Goal: Navigation & Orientation: Find specific page/section

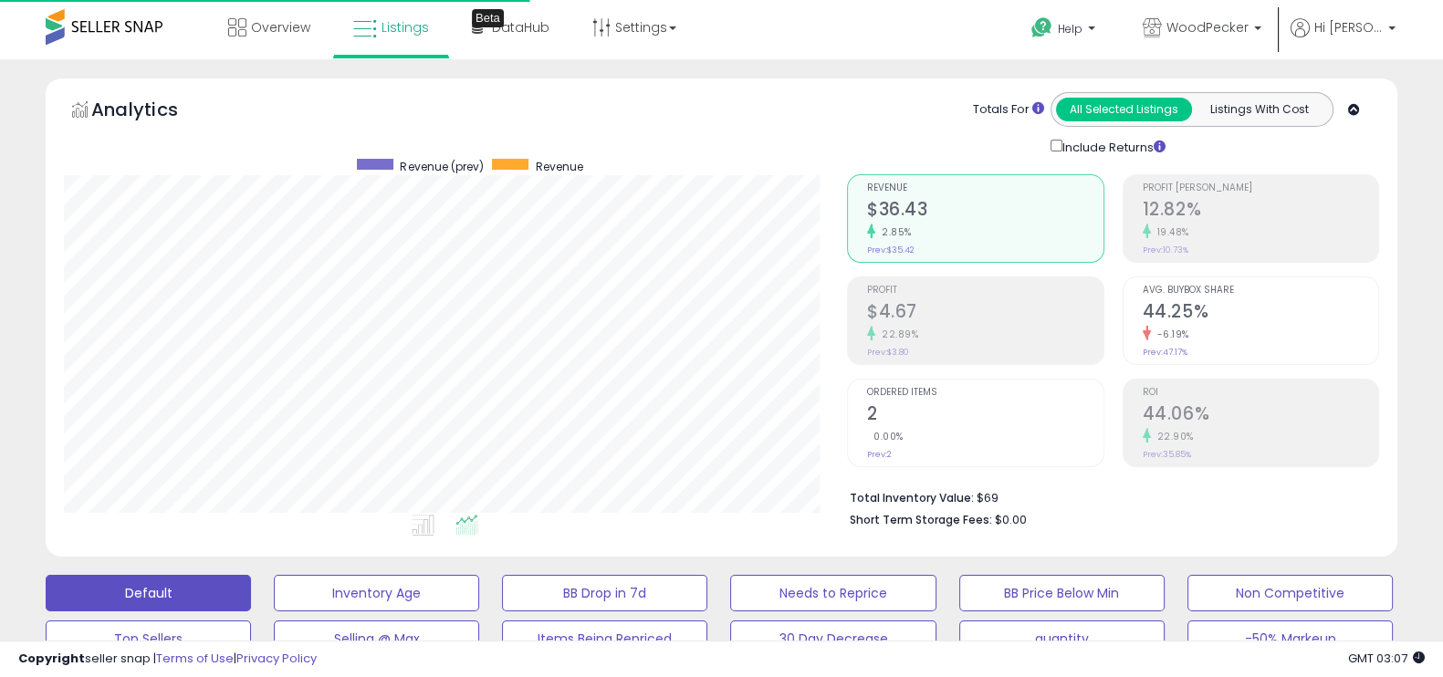
scroll to position [373, 782]
click at [256, 20] on span "Overview" at bounding box center [280, 27] width 59 height 18
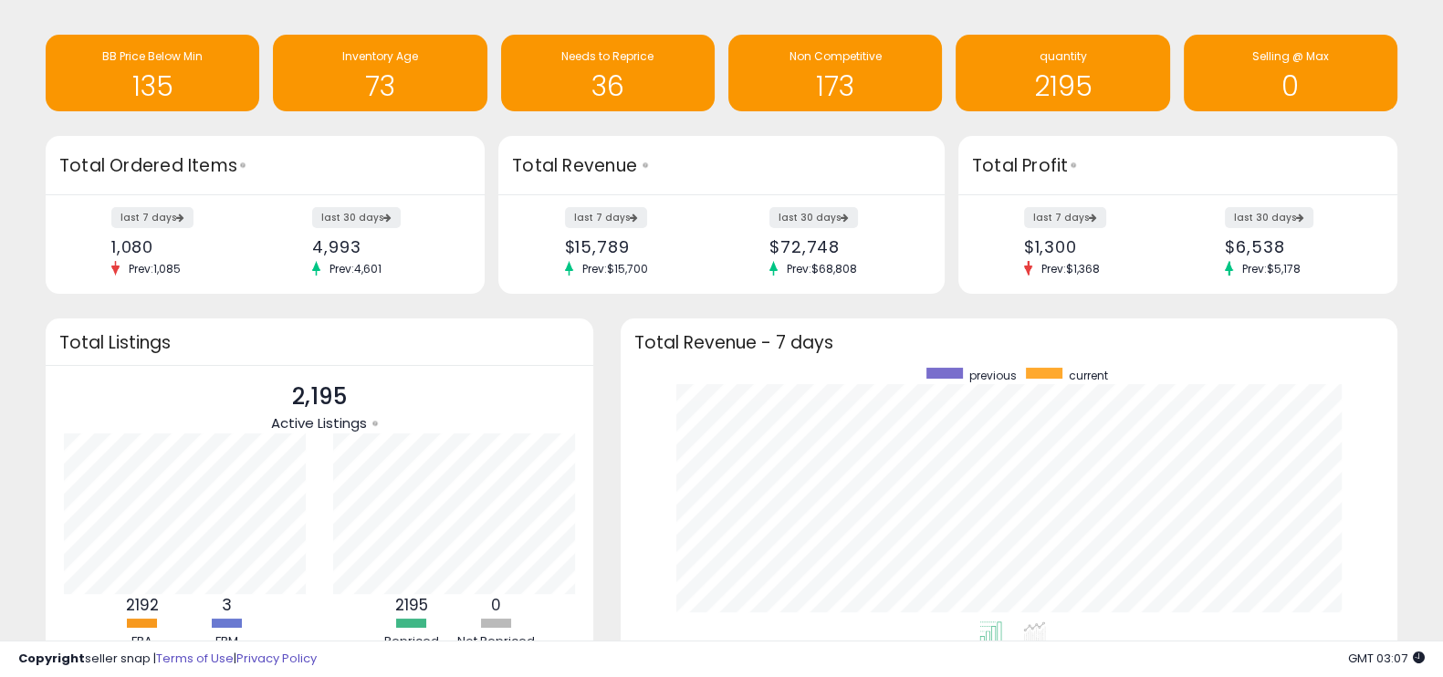
scroll to position [1, 0]
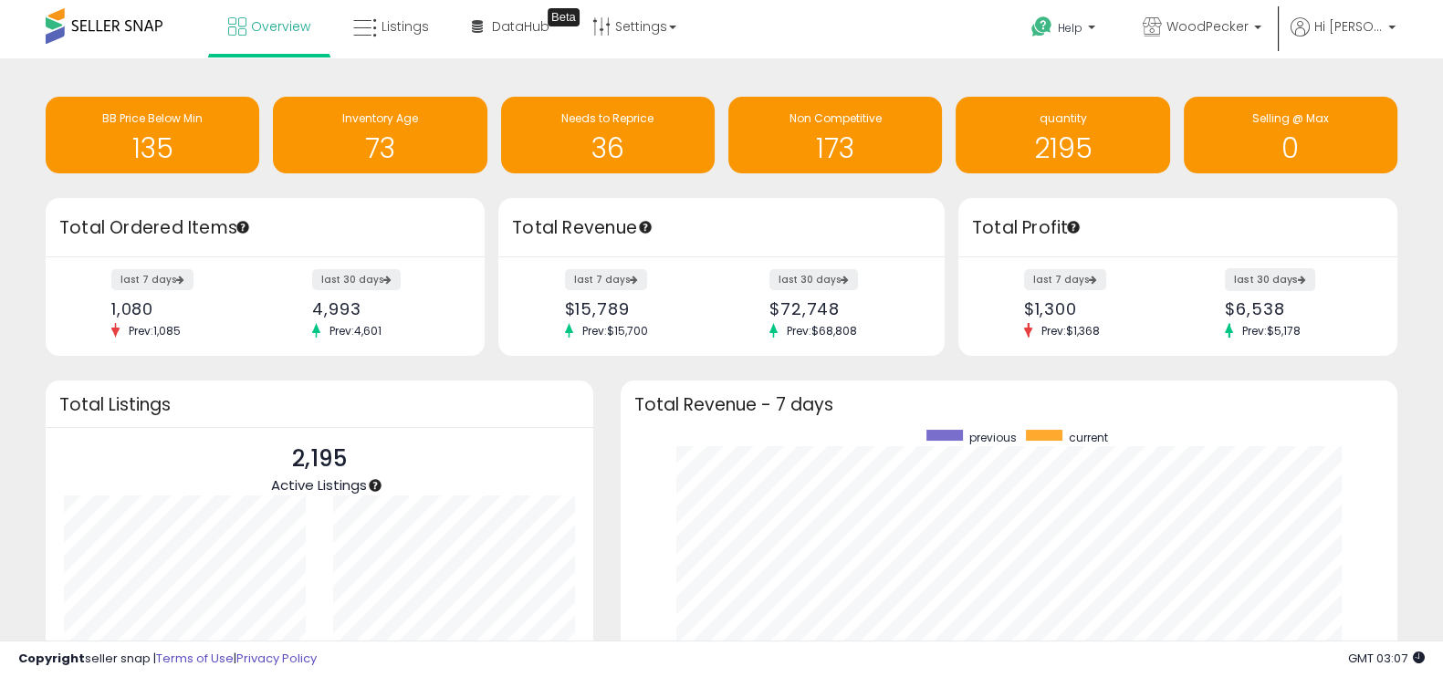
click at [1264, 268] on label "last 30 days" at bounding box center [1269, 279] width 90 height 23
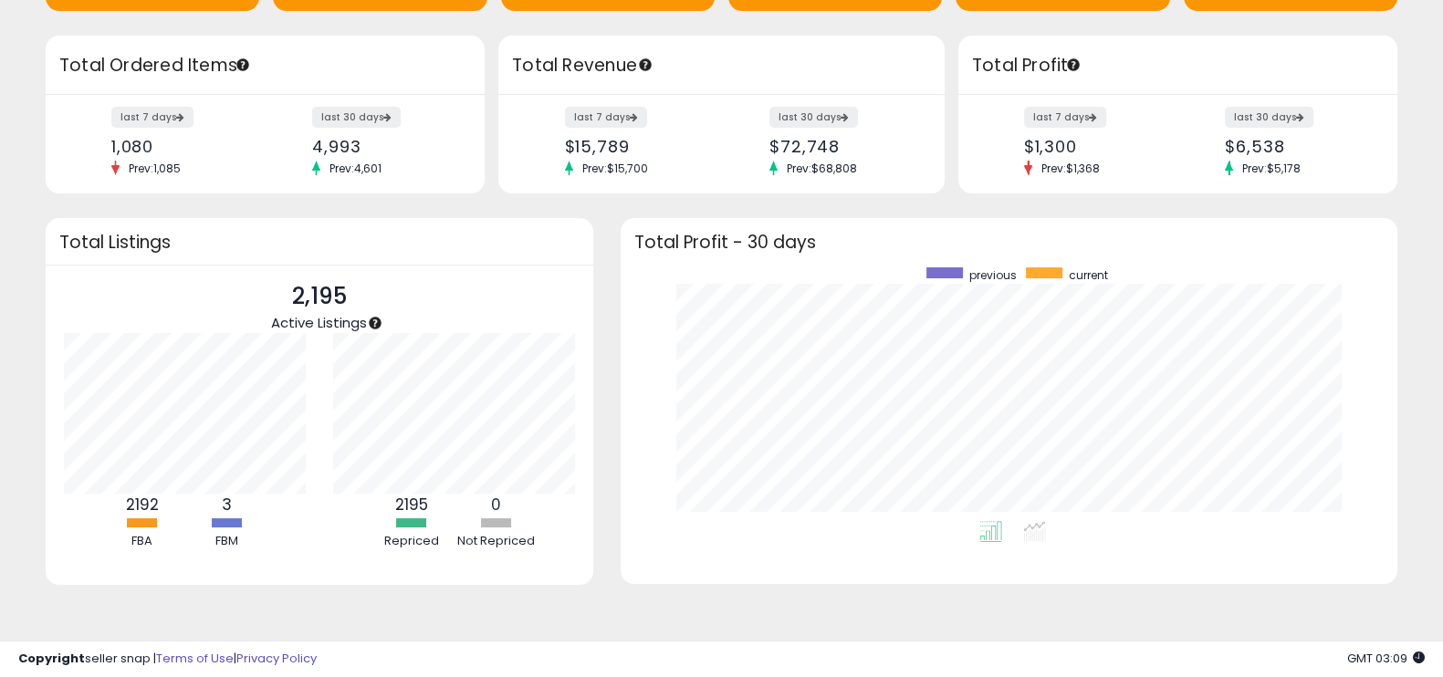
scroll to position [0, 0]
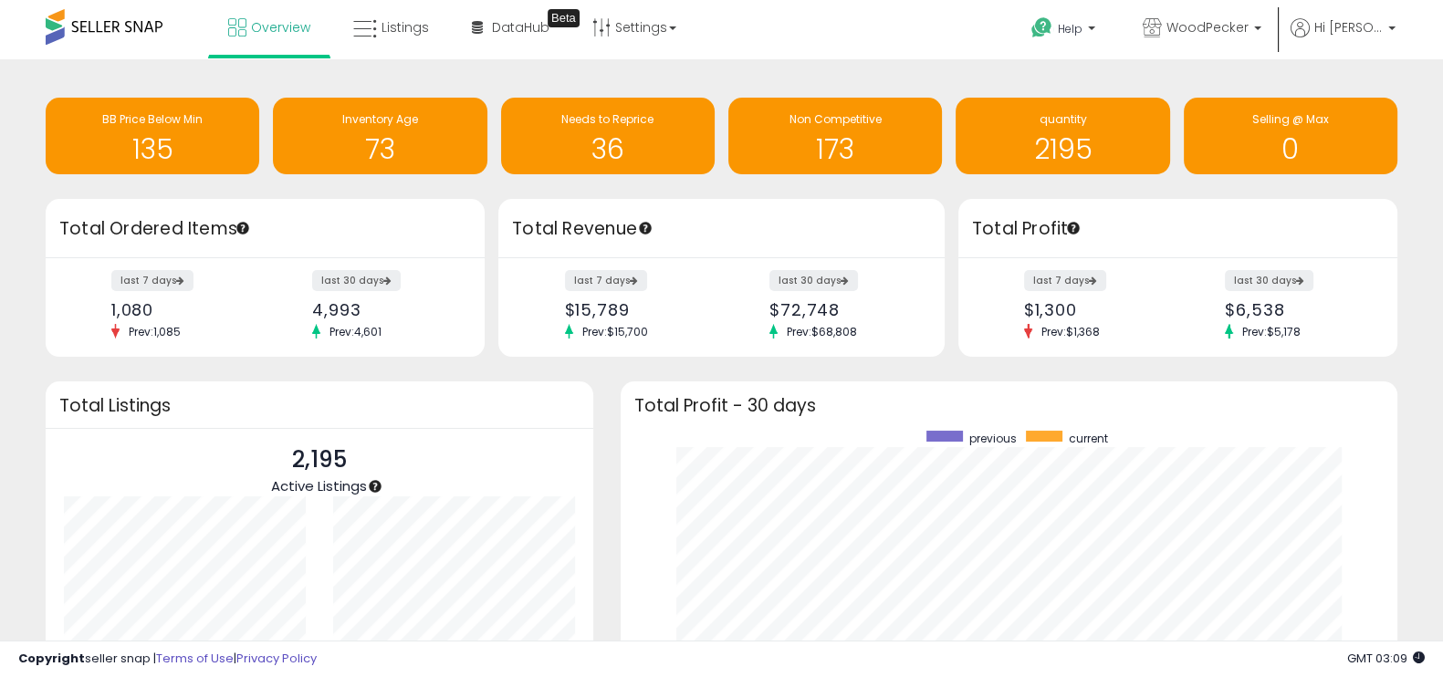
click at [85, 25] on span at bounding box center [104, 27] width 117 height 36
click at [280, 21] on span "Overview" at bounding box center [280, 27] width 59 height 18
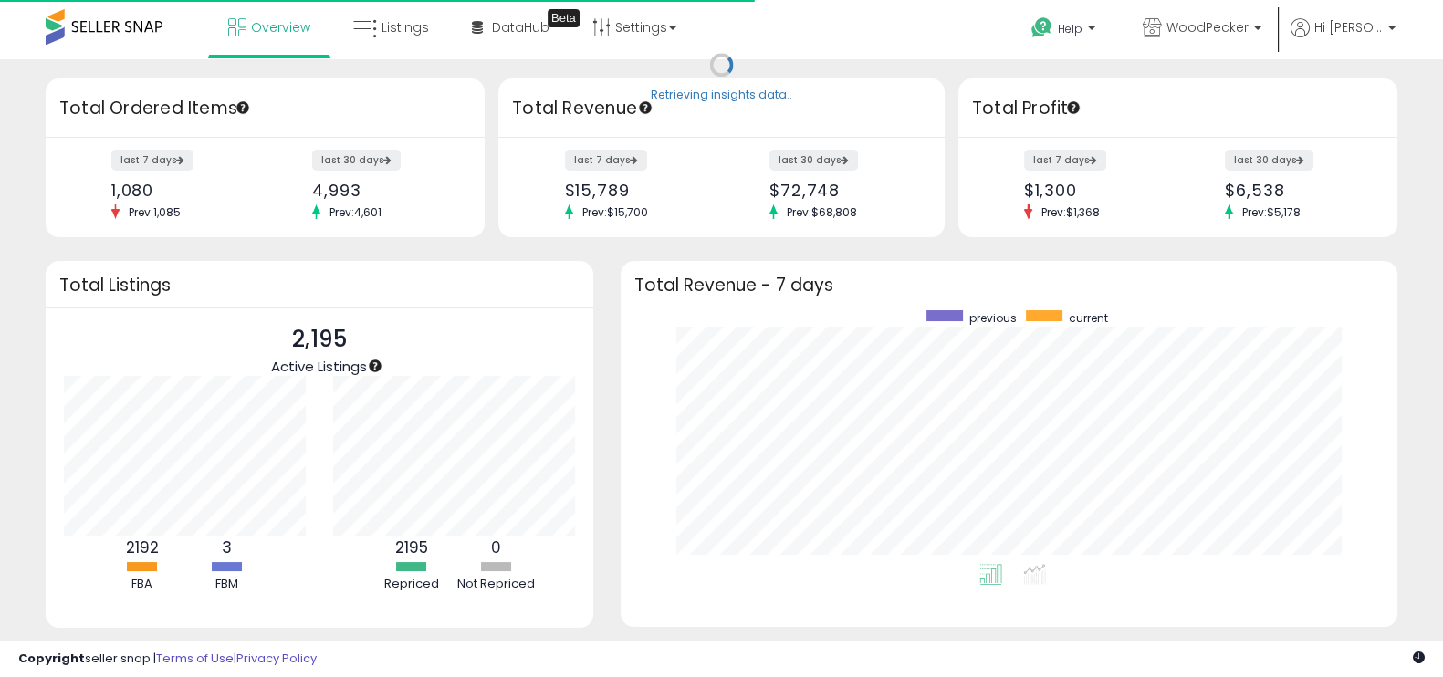
scroll to position [253, 739]
